Goal: Information Seeking & Learning: Learn about a topic

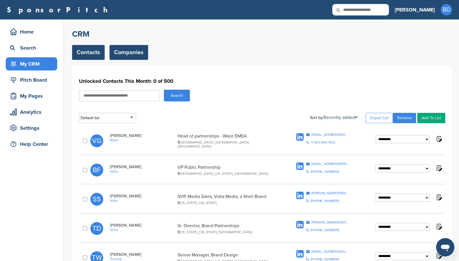
click at [128, 51] on link "Companies" at bounding box center [129, 52] width 39 height 15
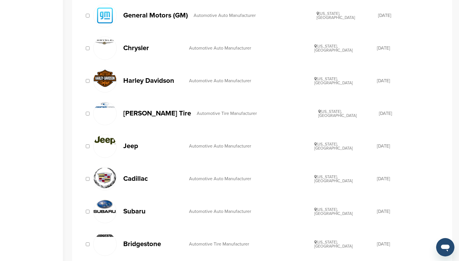
scroll to position [630, 0]
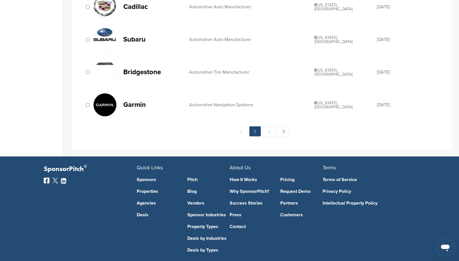
click at [112, 106] on img at bounding box center [105, 104] width 23 height 23
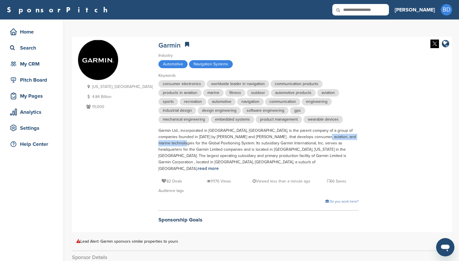
drag, startPoint x: 260, startPoint y: 135, endPoint x: 318, endPoint y: 138, distance: 58.5
click at [318, 138] on div "Garmin Ltd., incorporated in Schaffhausen, Switzerland, is the parent company o…" at bounding box center [259, 149] width 200 height 44
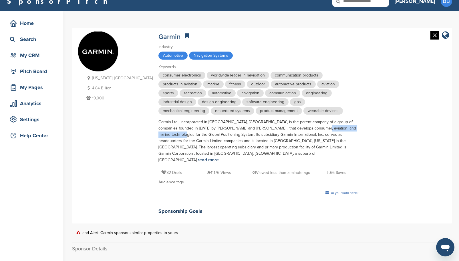
scroll to position [29, 0]
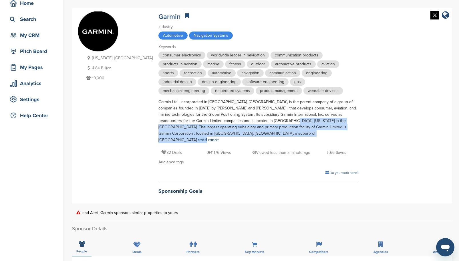
drag, startPoint x: 227, startPoint y: 122, endPoint x: 325, endPoint y: 124, distance: 98.8
click at [325, 124] on div "Kansas, USA 4.84 Billion 19,000 Garmin Industry Automotive Navigation Systems K…" at bounding box center [262, 105] width 369 height 189
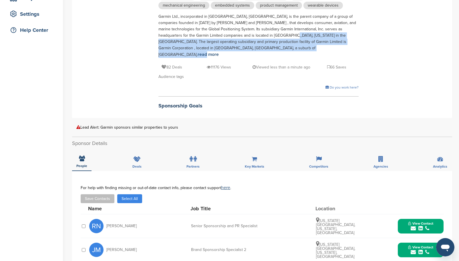
scroll to position [114, 0]
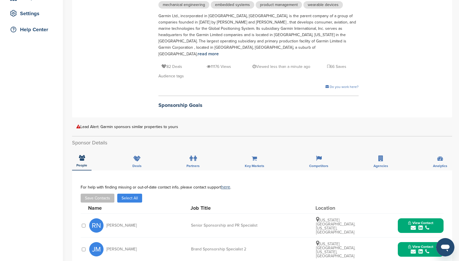
click at [159, 101] on h2 "Sponsorship Goals" at bounding box center [259, 105] width 200 height 8
click at [256, 155] on icon at bounding box center [254, 158] width 5 height 6
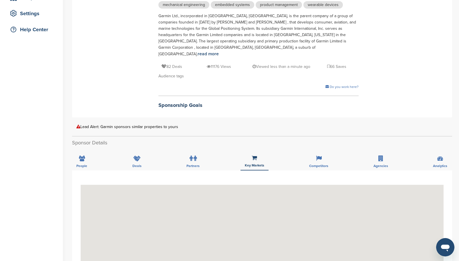
scroll to position [200, 0]
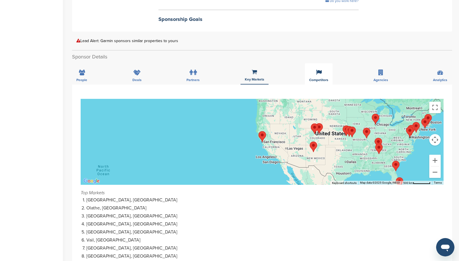
click at [322, 70] on div "Competitors" at bounding box center [319, 73] width 28 height 21
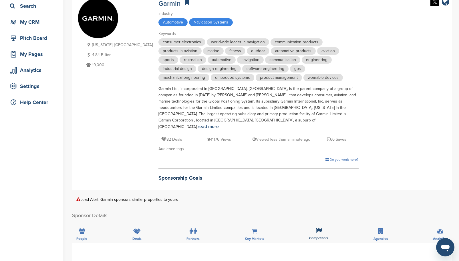
scroll to position [114, 0]
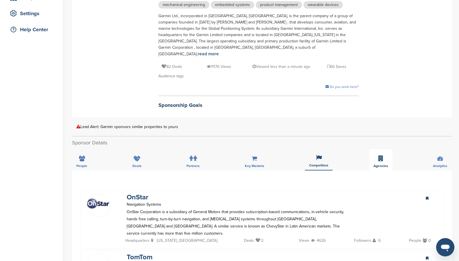
click at [379, 164] on span "Agencies" at bounding box center [381, 165] width 15 height 3
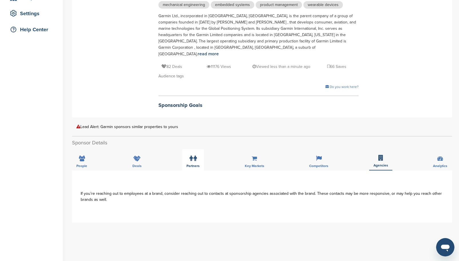
click at [195, 155] on label at bounding box center [193, 158] width 7 height 11
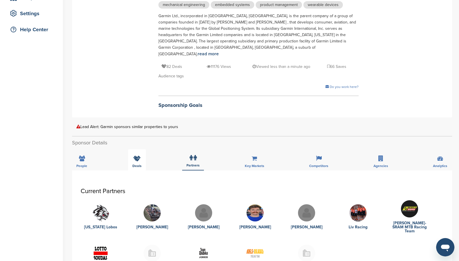
click at [134, 155] on icon at bounding box center [136, 158] width 7 height 6
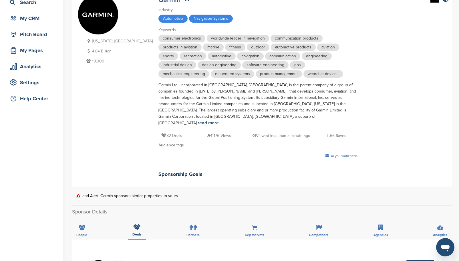
scroll to position [0, 0]
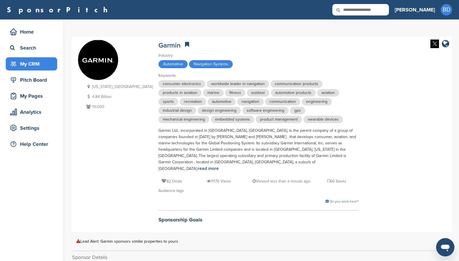
click at [33, 61] on div "My CRM" at bounding box center [33, 64] width 49 height 10
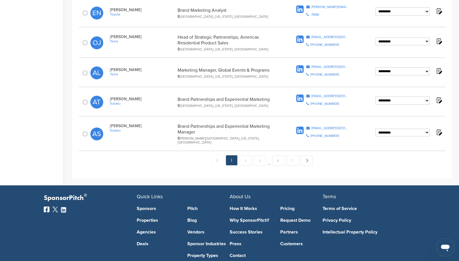
scroll to position [620, 0]
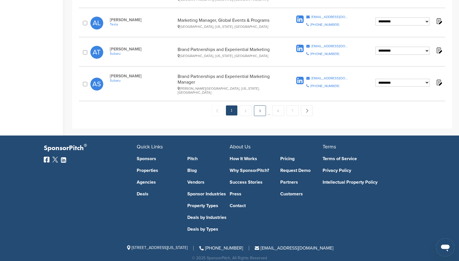
click at [257, 105] on link "3" at bounding box center [260, 110] width 12 height 11
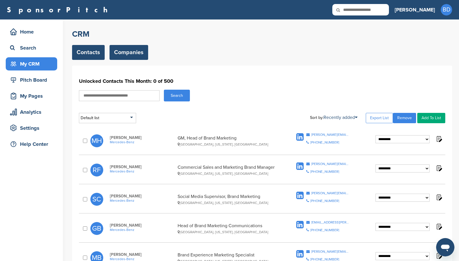
click at [126, 52] on link "Companies" at bounding box center [129, 52] width 39 height 15
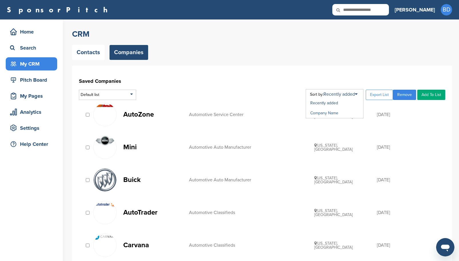
click at [337, 112] on link "Company Name" at bounding box center [324, 112] width 28 height 5
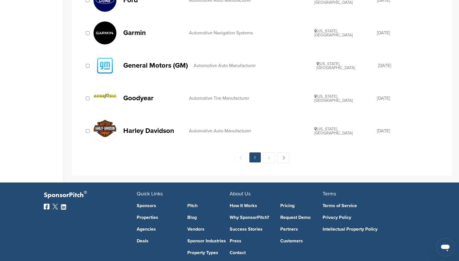
scroll to position [657, 0]
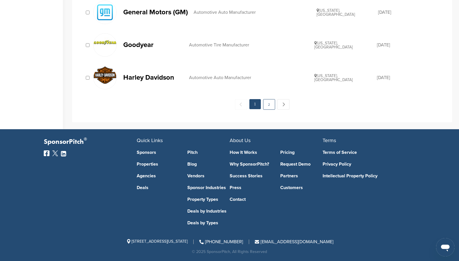
click at [271, 103] on link "2" at bounding box center [269, 104] width 12 height 11
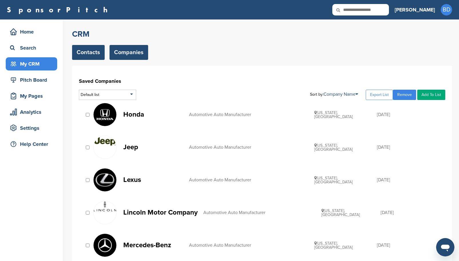
click at [91, 54] on link "Contacts" at bounding box center [88, 52] width 33 height 15
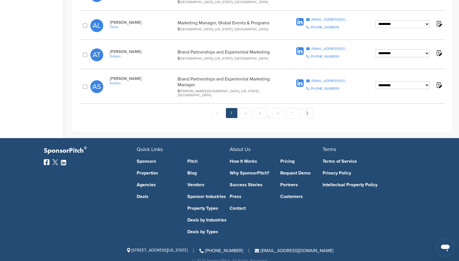
scroll to position [620, 0]
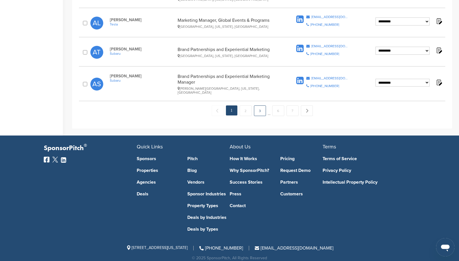
click at [262, 105] on link "3" at bounding box center [260, 110] width 12 height 11
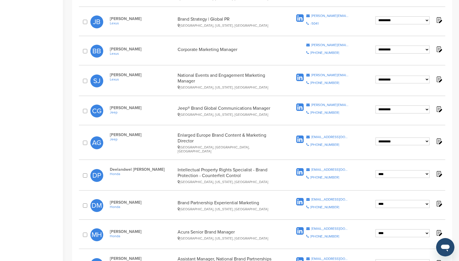
scroll to position [286, 0]
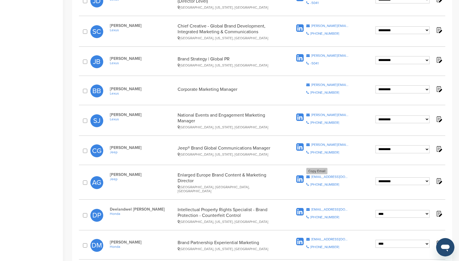
click at [327, 175] on div "[EMAIL_ADDRESS][DOMAIN_NAME]" at bounding box center [330, 176] width 38 height 3
click at [426, 177] on select "**********" at bounding box center [403, 181] width 54 height 8
select select "****"
click at [376, 177] on select "**********" at bounding box center [403, 181] width 54 height 8
click at [319, 143] on div "[PERSON_NAME][EMAIL_ADDRESS][PERSON_NAME][DOMAIN_NAME]" at bounding box center [330, 144] width 38 height 3
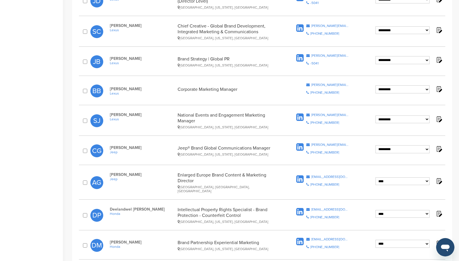
click at [426, 147] on select "**********" at bounding box center [403, 149] width 54 height 8
select select "****"
click at [376, 145] on select "**********" at bounding box center [403, 149] width 54 height 8
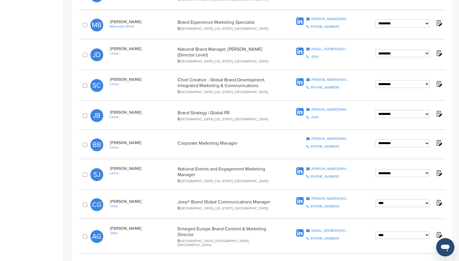
scroll to position [258, 0]
